Goal: Check status: Check status

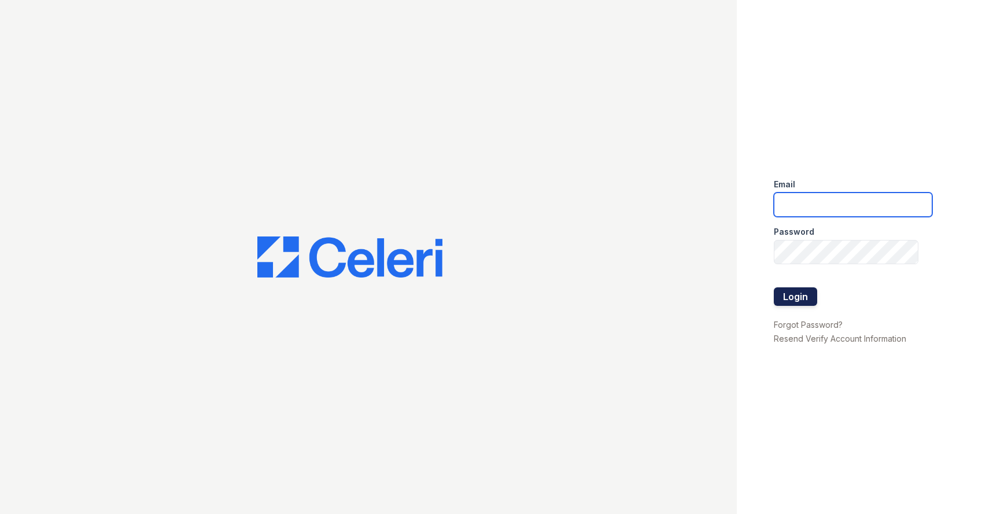
type input "[EMAIL_ADDRESS][DOMAIN_NAME]"
click at [789, 298] on button "Login" at bounding box center [795, 296] width 43 height 19
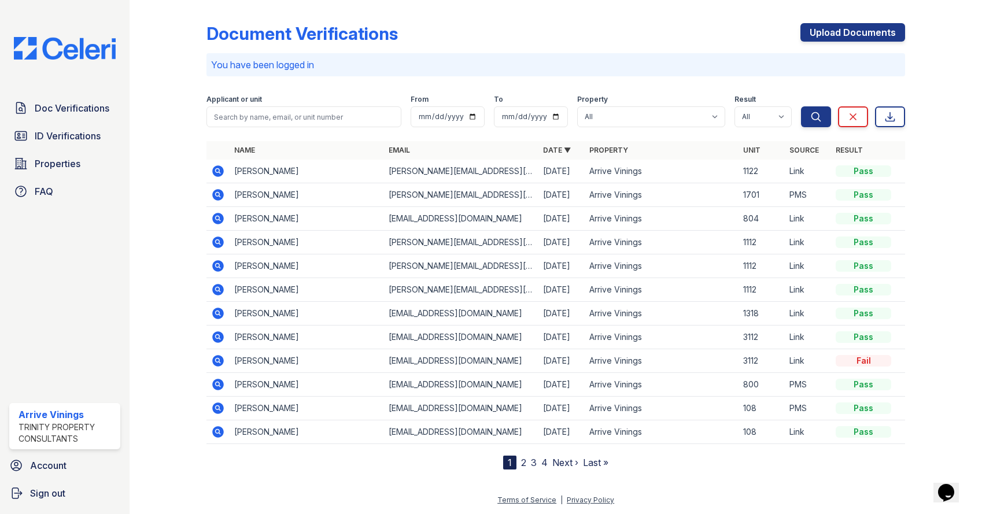
click at [212, 220] on icon at bounding box center [218, 219] width 14 height 14
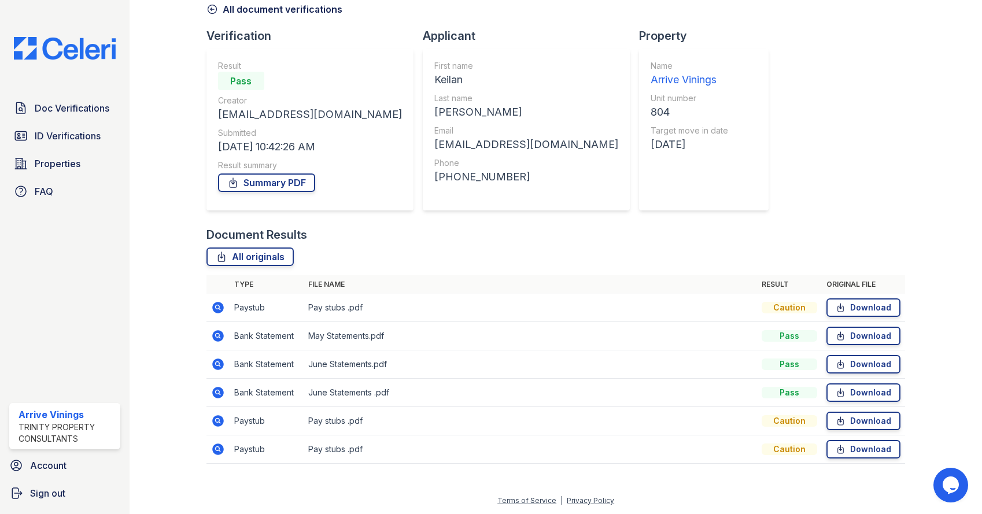
scroll to position [58, 0]
click at [213, 303] on icon at bounding box center [218, 307] width 14 height 14
